Goal: Transaction & Acquisition: Obtain resource

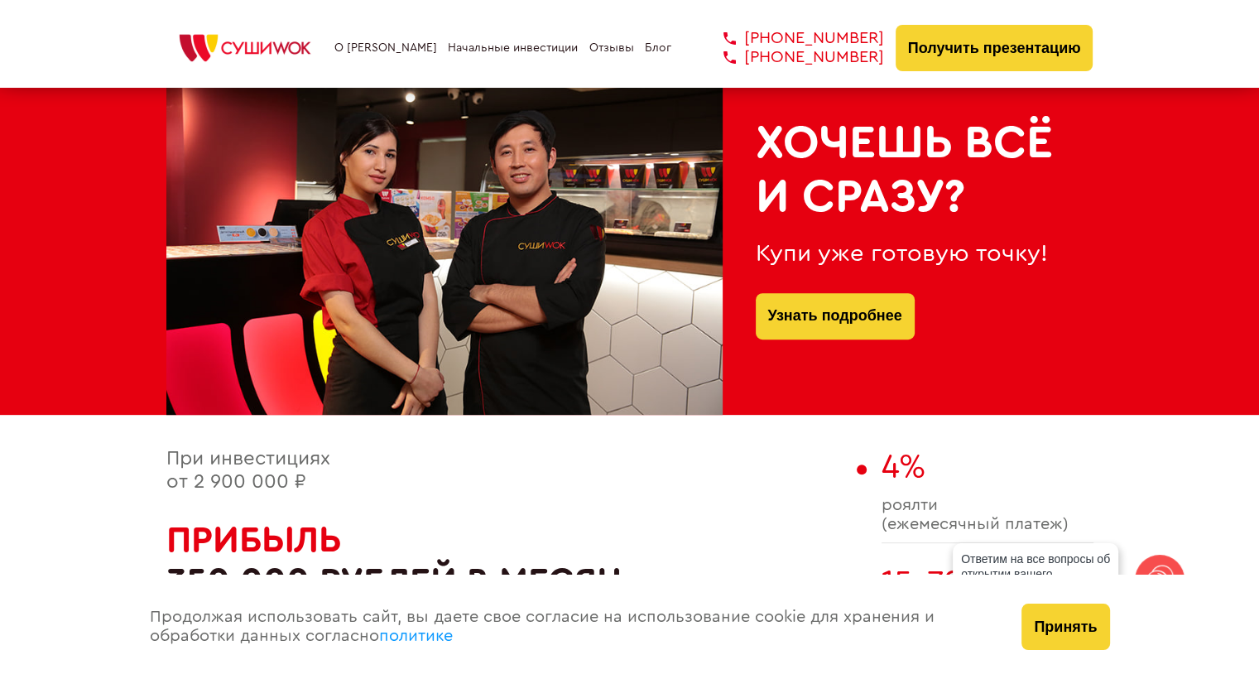
scroll to position [662, 0]
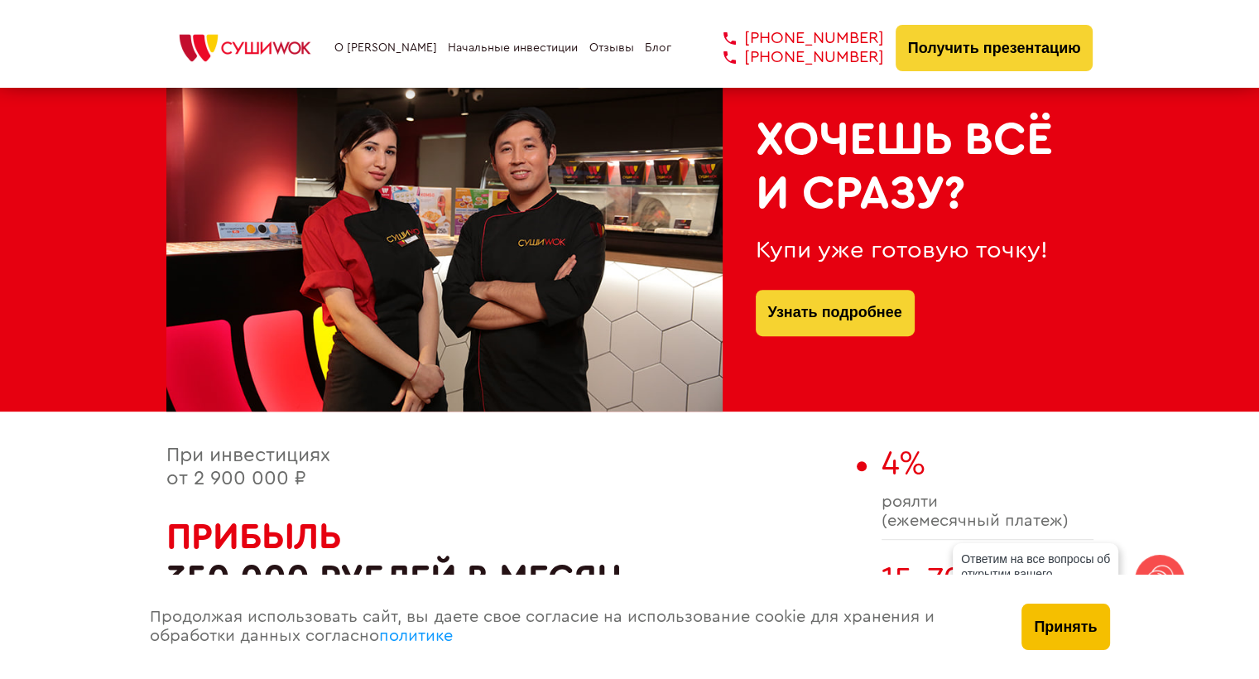
click at [1079, 618] on button "Принять" at bounding box center [1065, 626] width 88 height 46
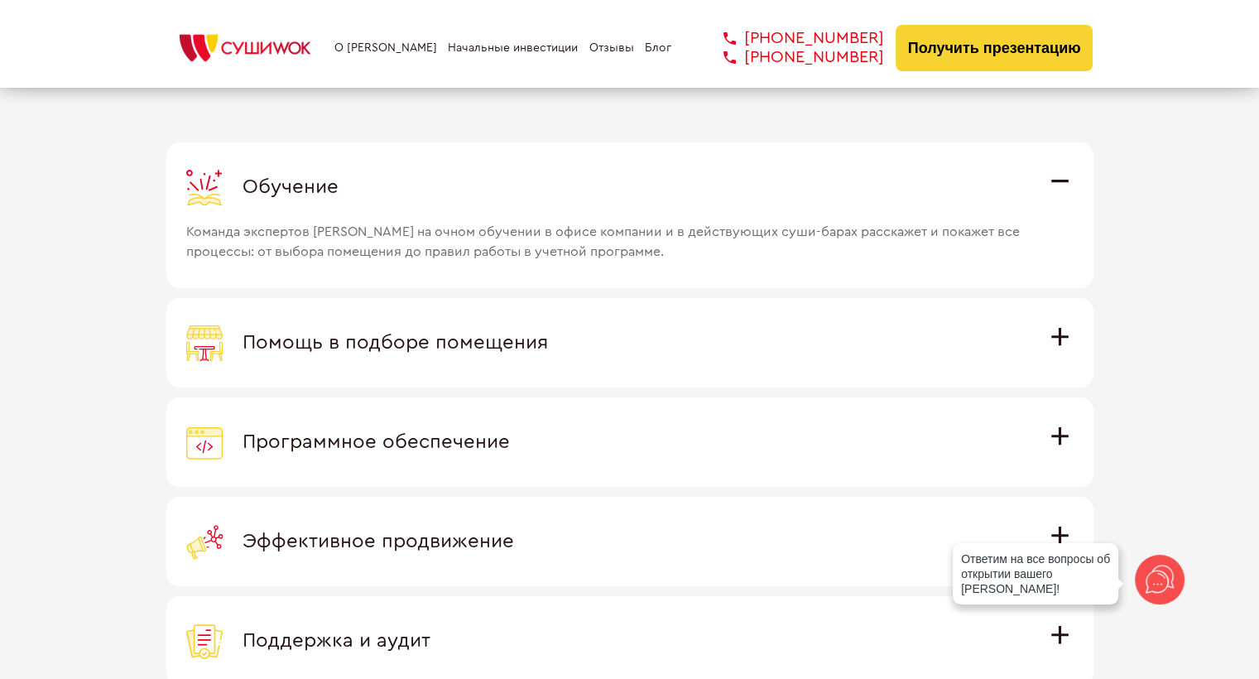
scroll to position [4825, 0]
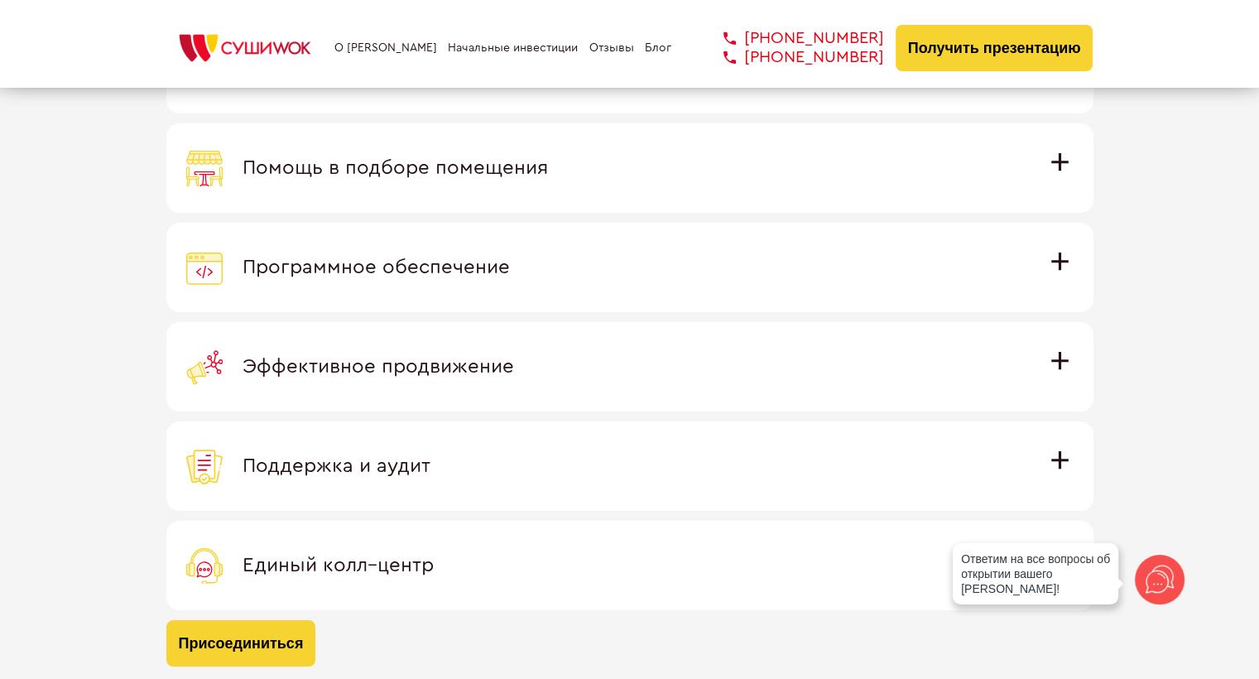
click at [1073, 162] on label "Помощь в подборе помещения Наши специалисты оценят варианты помещения в вашем г…" at bounding box center [629, 167] width 927 height 89
click at [0, 0] on input "Помощь в подборе помещения Наши специалисты оценят варианты помещения в вашем г…" at bounding box center [0, 0] width 0 height 0
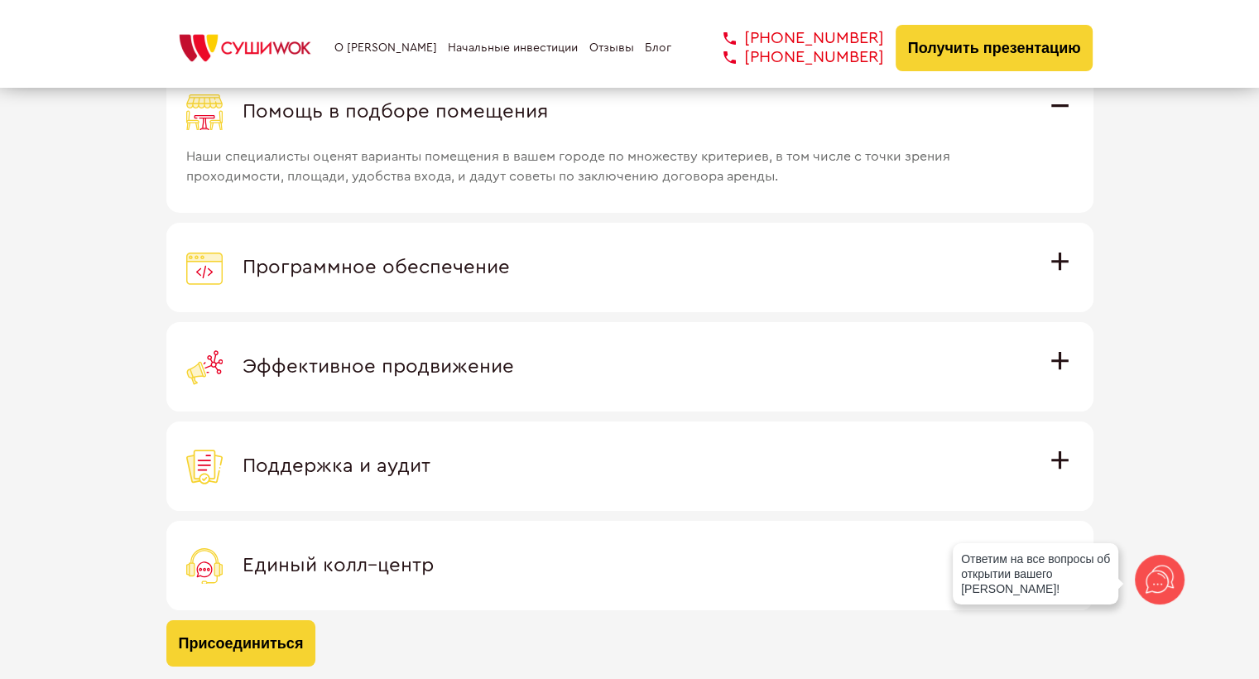
click at [1059, 240] on label "Программное обеспечение Программное обеспечение разработано специально для [PER…" at bounding box center [629, 267] width 927 height 89
click at [0, 0] on input "Программное обеспечение Программное обеспечение разработано специально для [PER…" at bounding box center [0, 0] width 0 height 0
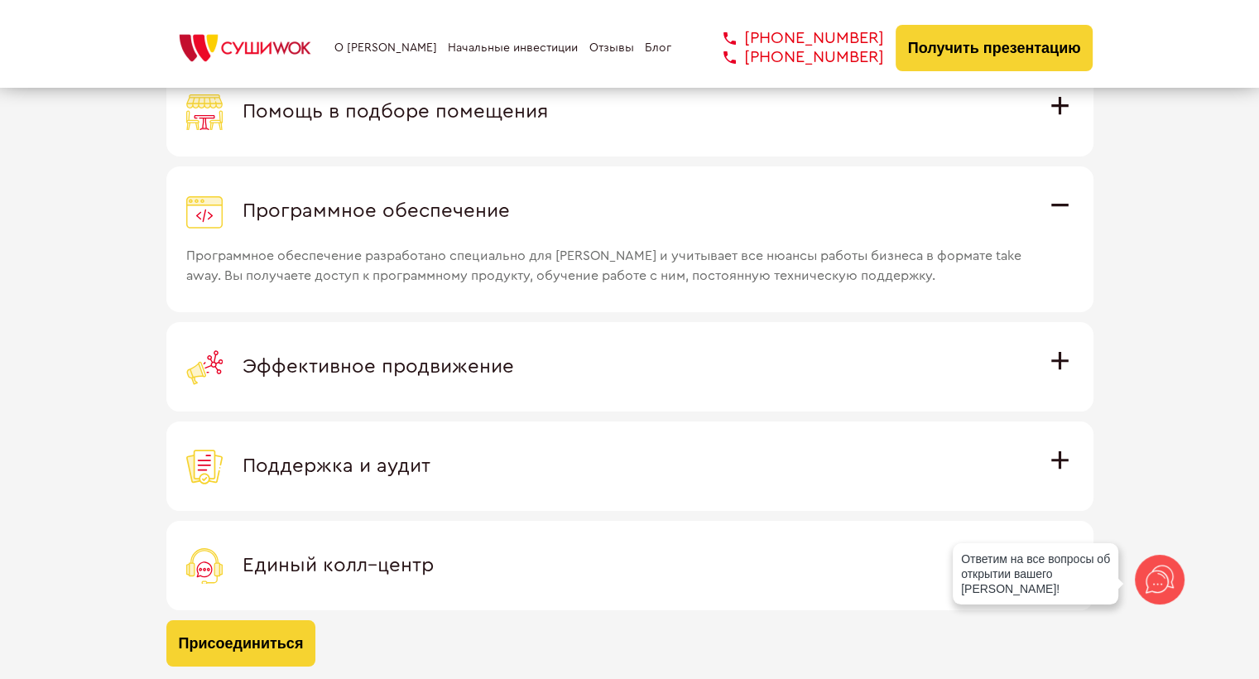
click at [1052, 342] on label "Эффективное продвижение Все рекламные материалы предоставляются централизованно…" at bounding box center [629, 366] width 927 height 89
click at [0, 0] on input "Эффективное продвижение Все рекламные материалы предоставляются централизованно…" at bounding box center [0, 0] width 0 height 0
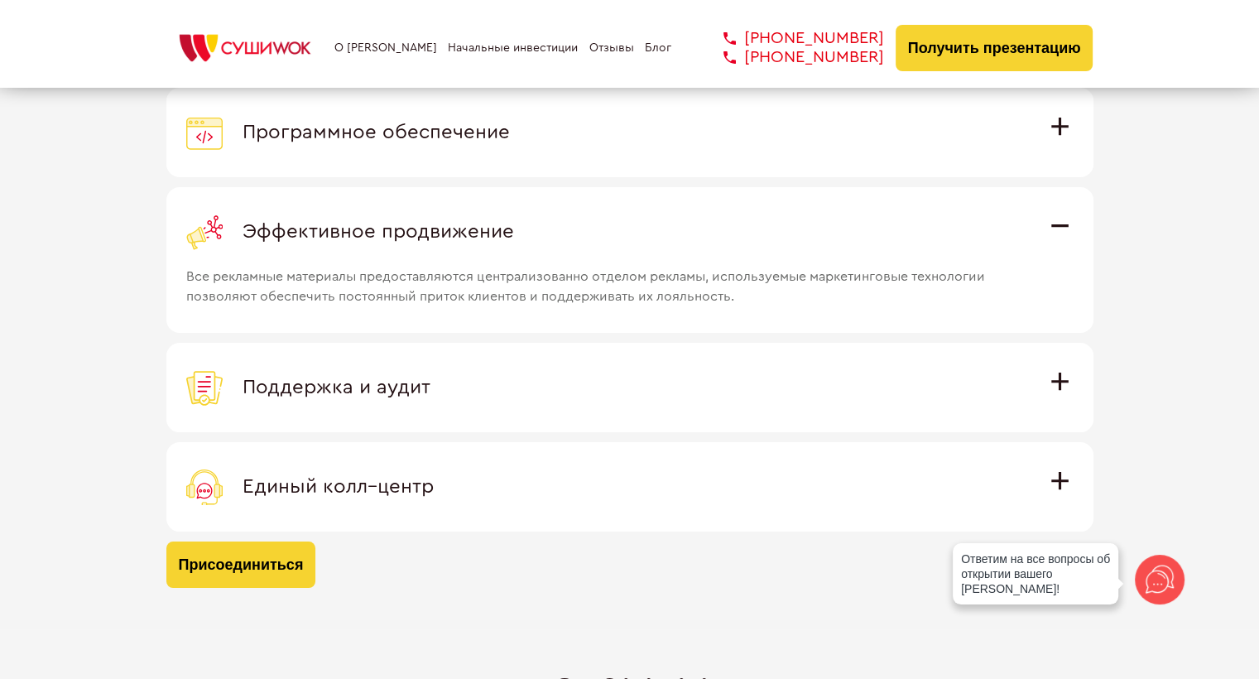
scroll to position [4991, 0]
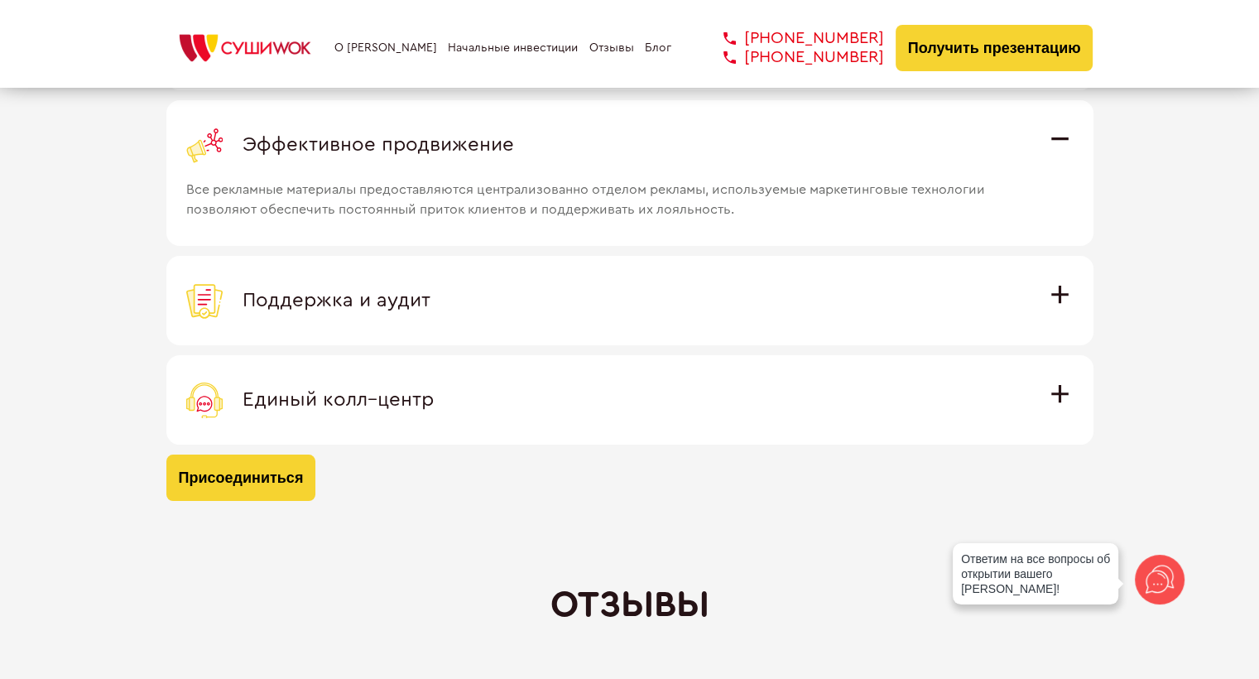
click at [430, 295] on span "Поддержка и аудит" at bounding box center [337, 301] width 188 height 20
click at [0, 0] on input "Поддержка и аудит Аудит работы с целью поиска точек роста и постоянная поддержк…" at bounding box center [0, 0] width 0 height 0
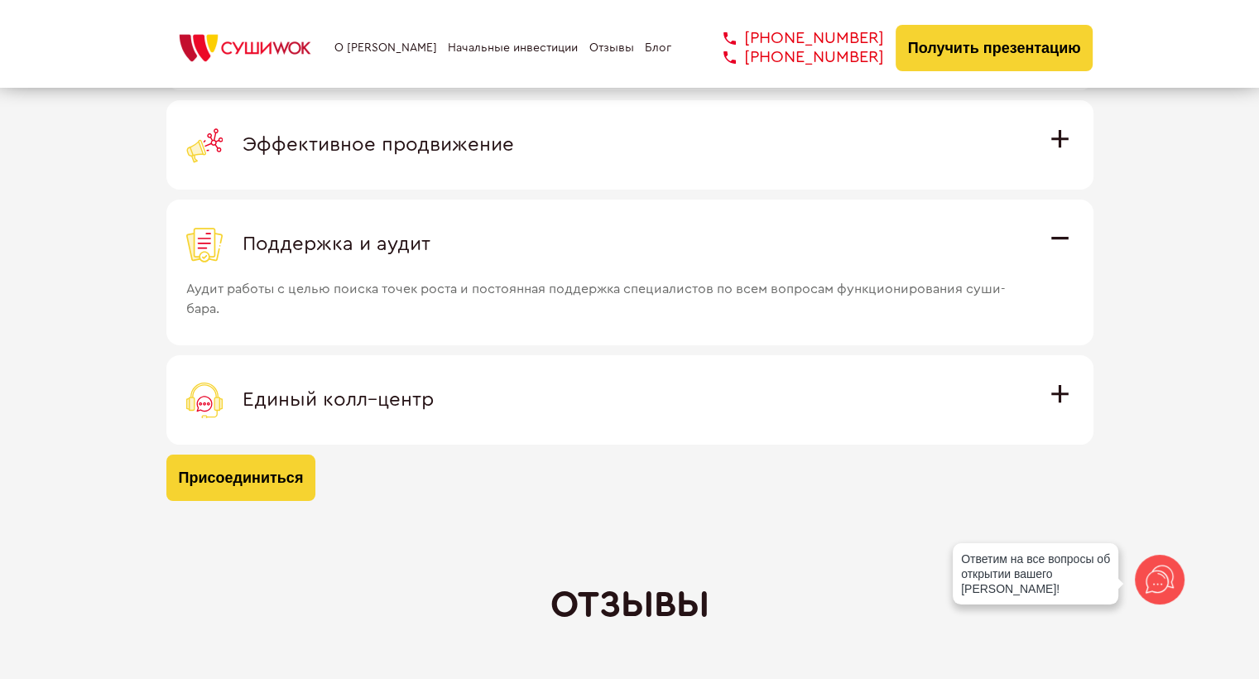
click at [434, 392] on span "Единый колл–центр" at bounding box center [338, 400] width 191 height 20
click at [0, 0] on input "Единый колл–центр Полностью интегрирован с программным обеспечением: вы не проп…" at bounding box center [0, 0] width 0 height 0
